Goal: Understand process/instructions

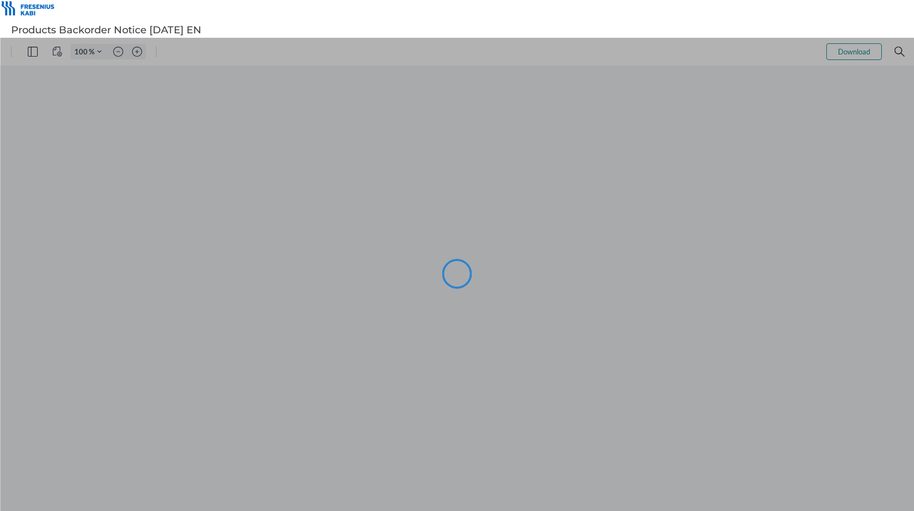
type input "101"
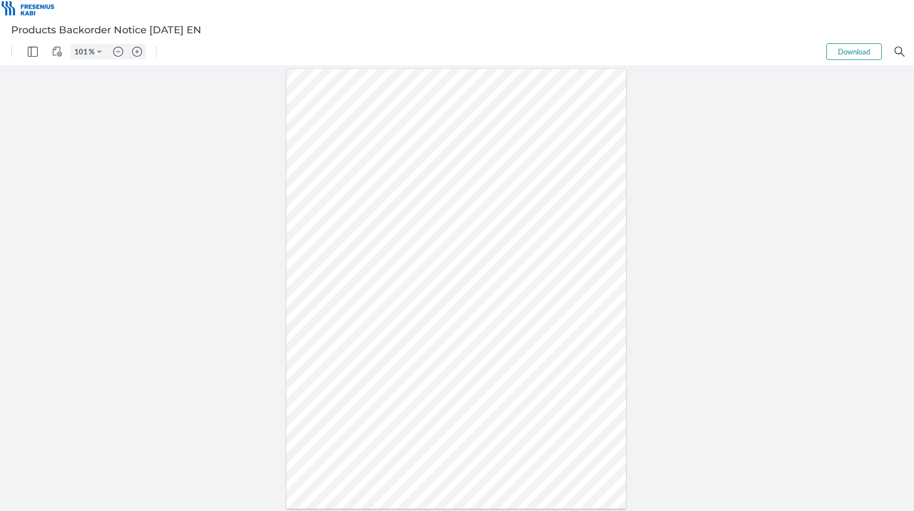
drag, startPoint x: 589, startPoint y: 266, endPoint x: 591, endPoint y: 298, distance: 32.2
click at [591, 298] on div at bounding box center [456, 289] width 340 height 440
click at [655, 318] on div at bounding box center [457, 288] width 914 height 445
drag, startPoint x: 556, startPoint y: 290, endPoint x: 637, endPoint y: 289, distance: 81.1
click at [637, 289] on div at bounding box center [457, 288] width 914 height 445
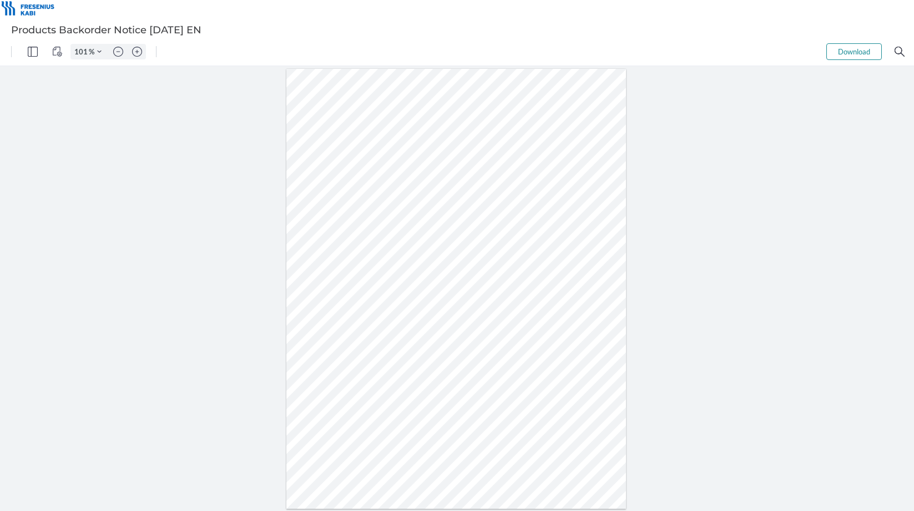
click at [650, 304] on div at bounding box center [457, 288] width 914 height 445
drag, startPoint x: 565, startPoint y: 279, endPoint x: 607, endPoint y: 302, distance: 48.2
click at [607, 302] on div at bounding box center [456, 289] width 340 height 440
drag, startPoint x: 564, startPoint y: 292, endPoint x: 599, endPoint y: 293, distance: 35.0
click at [599, 293] on div at bounding box center [456, 289] width 340 height 440
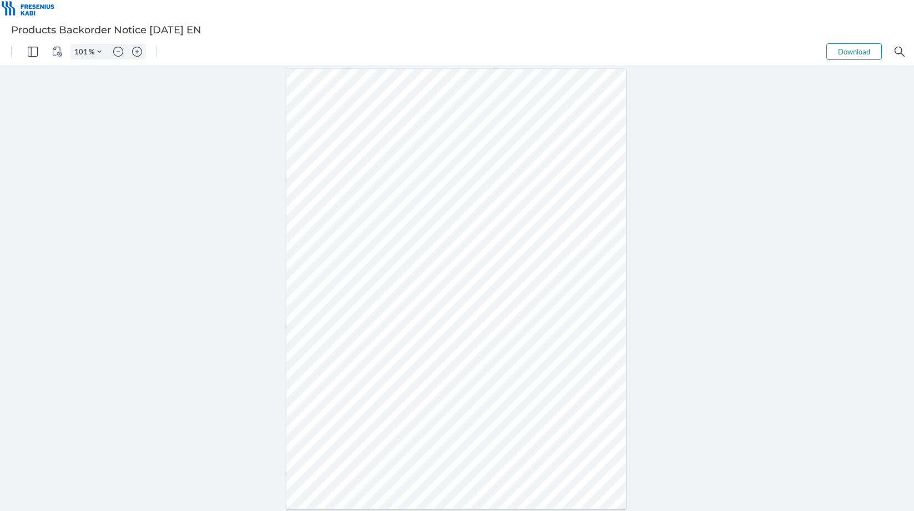
click at [543, 160] on div at bounding box center [456, 289] width 340 height 440
